Goal: Ask a question

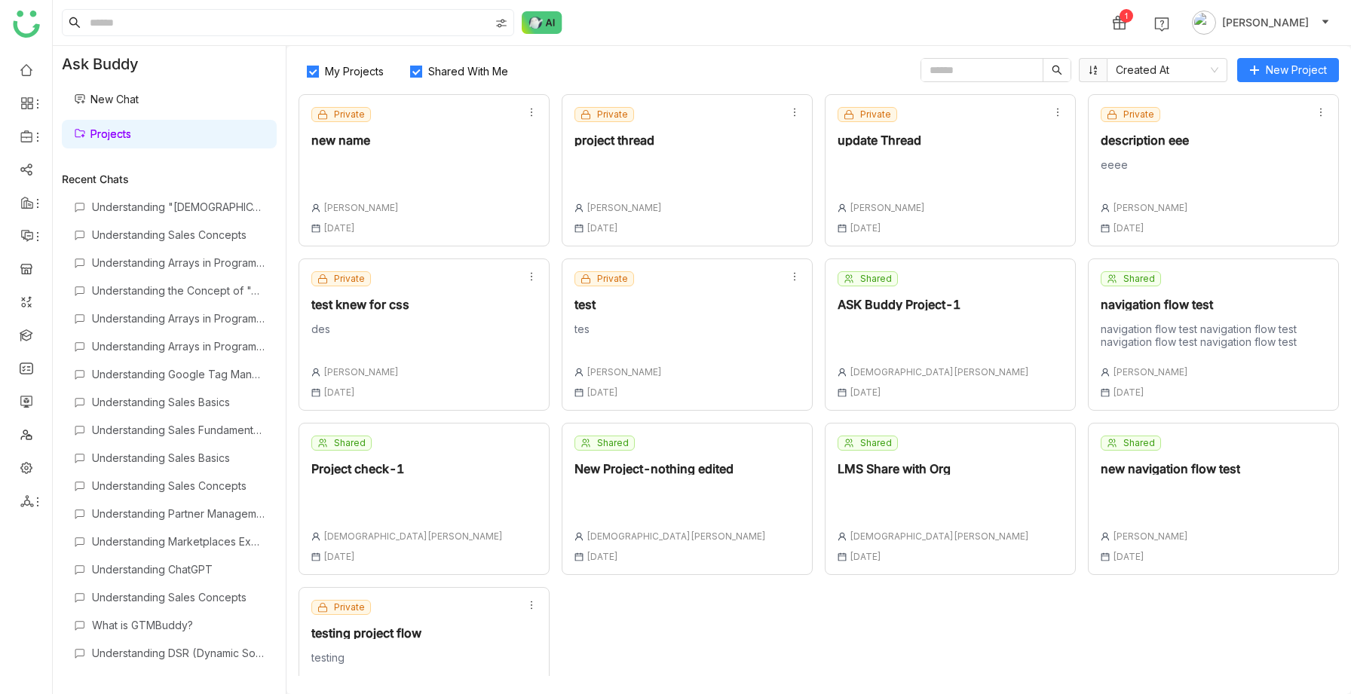
click at [404, 135] on div "Private new name [PERSON_NAME] [DATE]" at bounding box center [424, 170] width 251 height 152
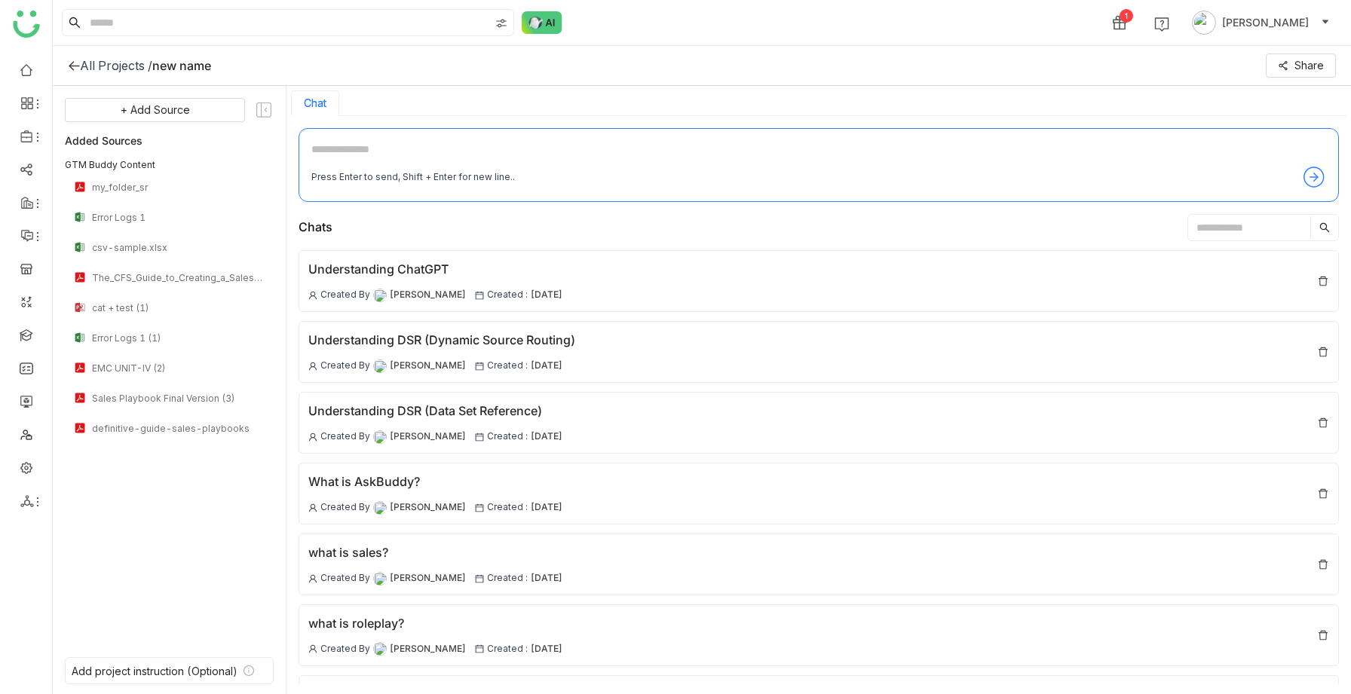
click at [105, 60] on div "All Projects /" at bounding box center [116, 65] width 72 height 15
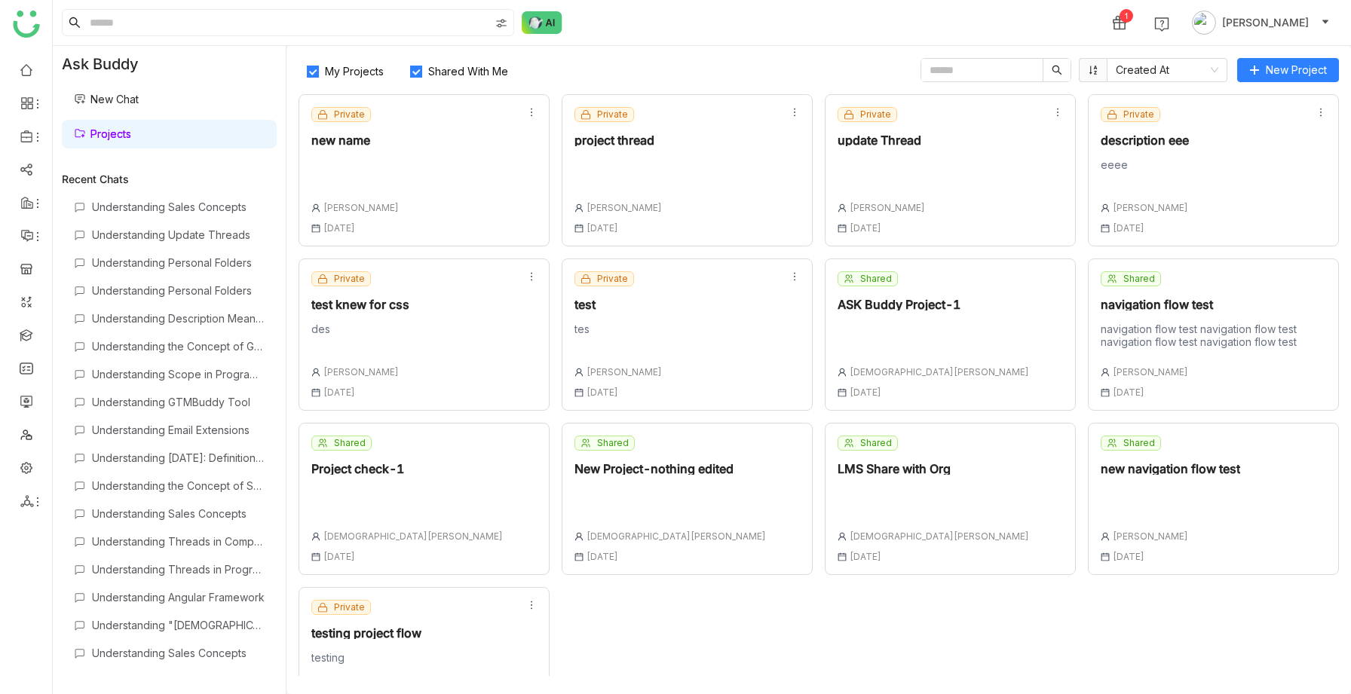
click at [113, 93] on link "New Chat" at bounding box center [106, 99] width 65 height 13
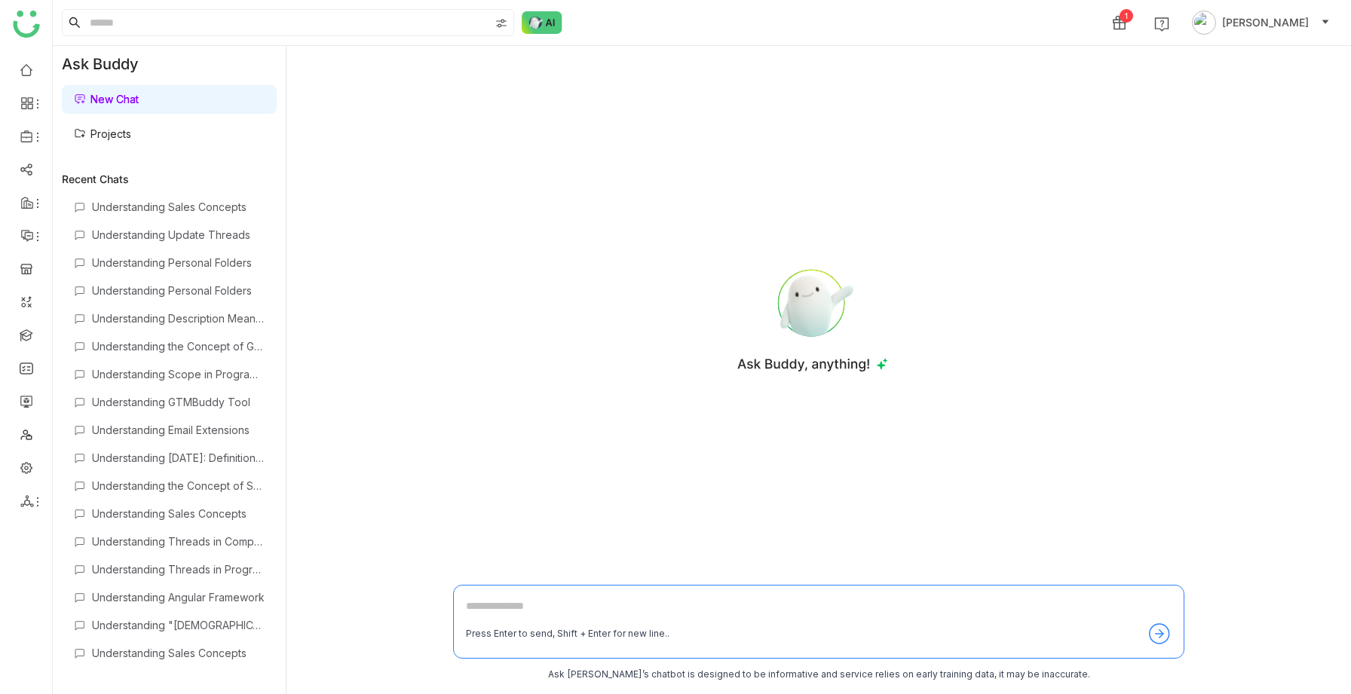
click at [552, 608] on textarea at bounding box center [819, 610] width 706 height 24
type textarea "**********"
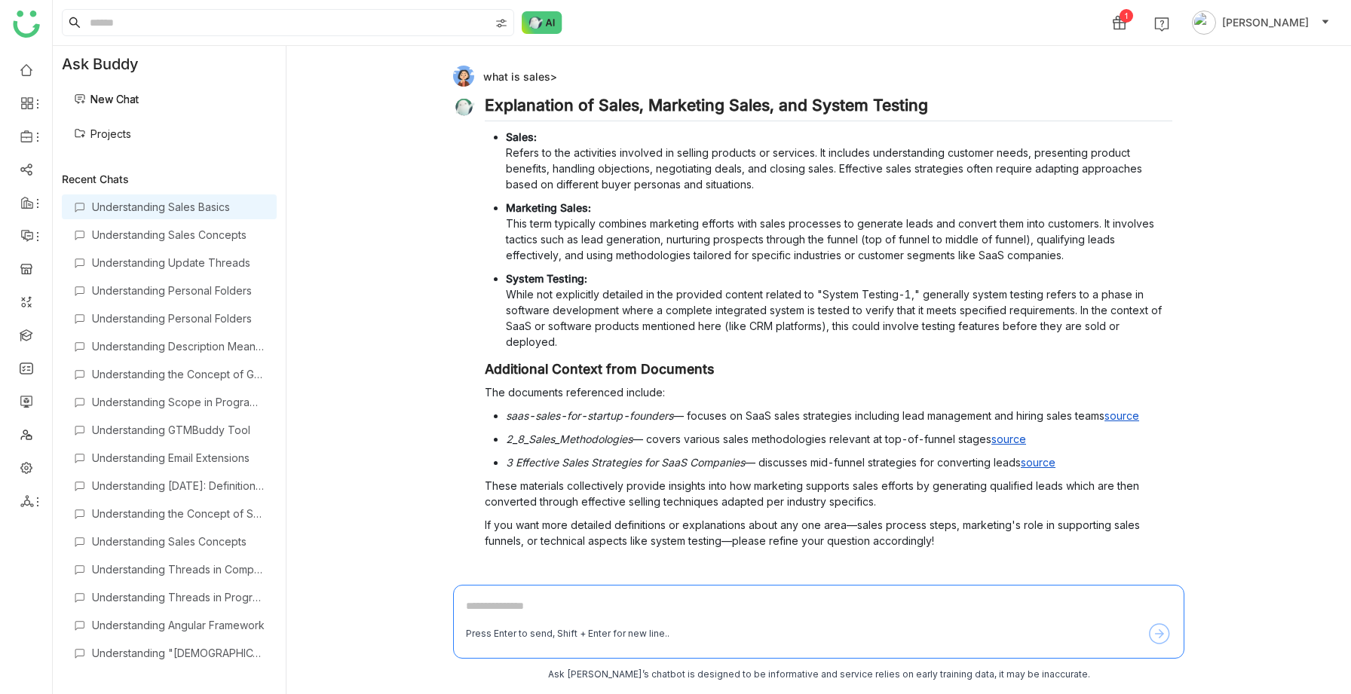
scroll to position [3, 0]
